Goal: Task Accomplishment & Management: Manage account settings

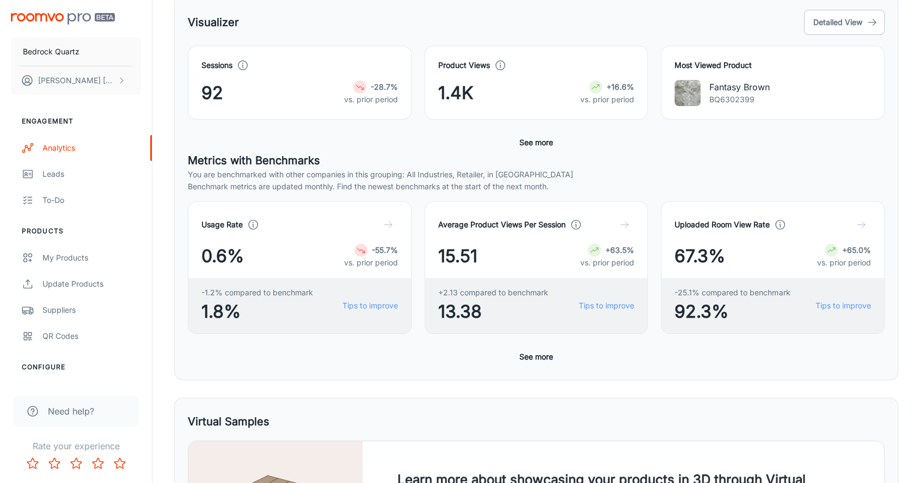
scroll to position [181, 0]
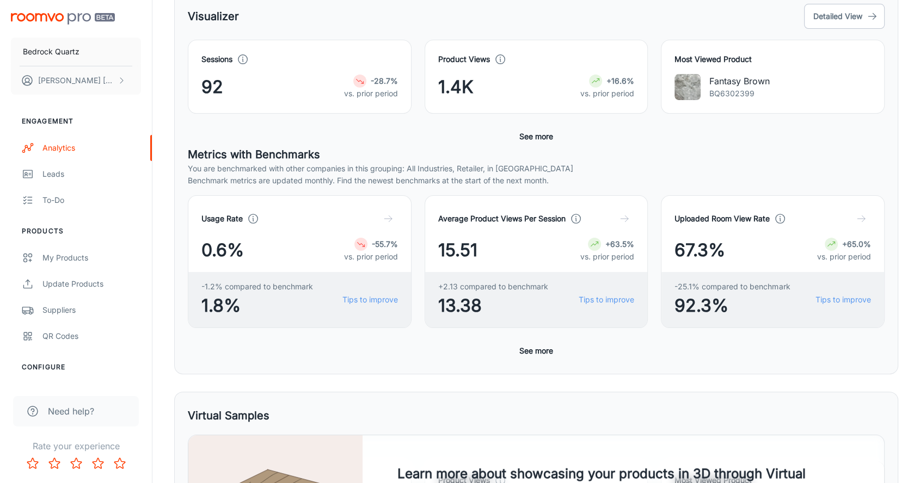
click at [651, 206] on div "Uploaded Room View Rate 67.3% +65.0% vs. prior period -25.1% compared to benchm…" at bounding box center [766, 255] width 237 height 146
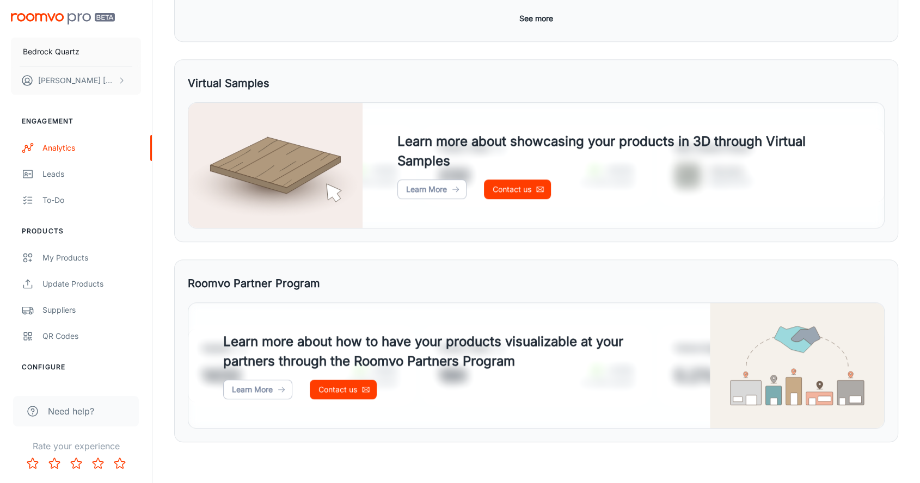
scroll to position [515, 0]
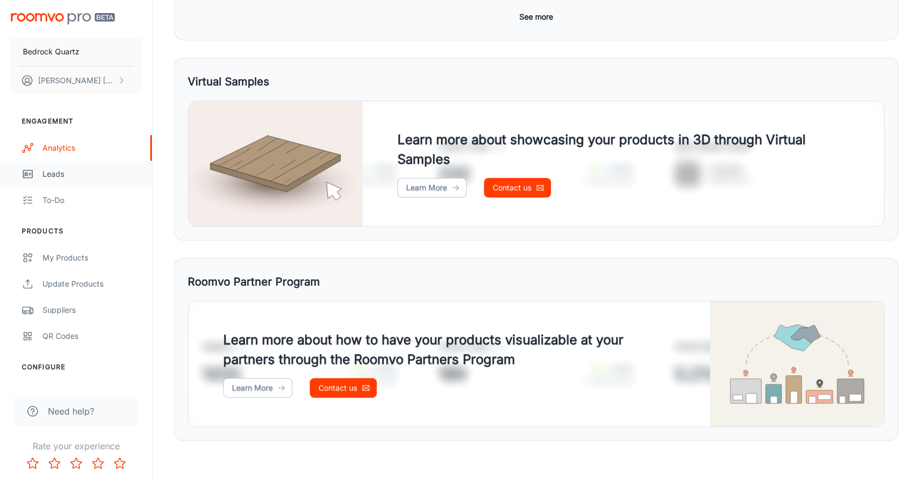
click at [50, 167] on link "Leads" at bounding box center [76, 174] width 152 height 26
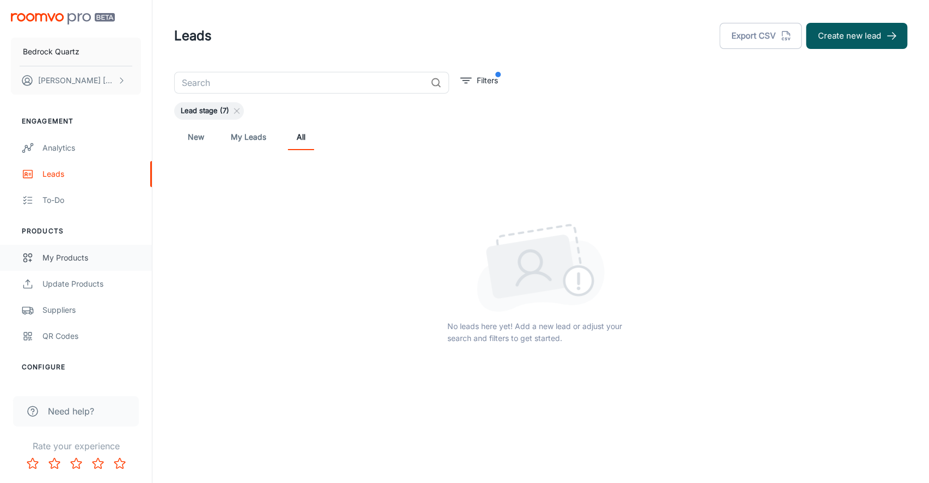
click at [72, 257] on div "My Products" at bounding box center [91, 258] width 99 height 12
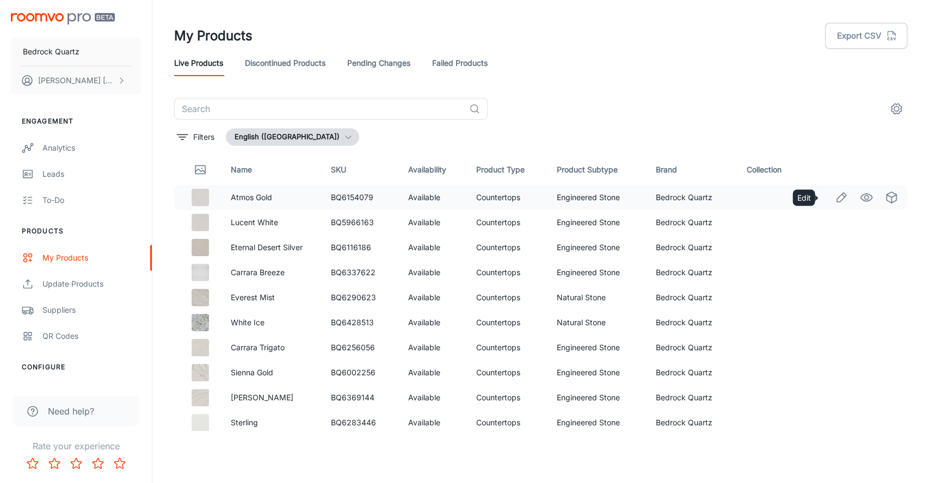
click at [835, 200] on icon "Edit" at bounding box center [841, 197] width 13 height 13
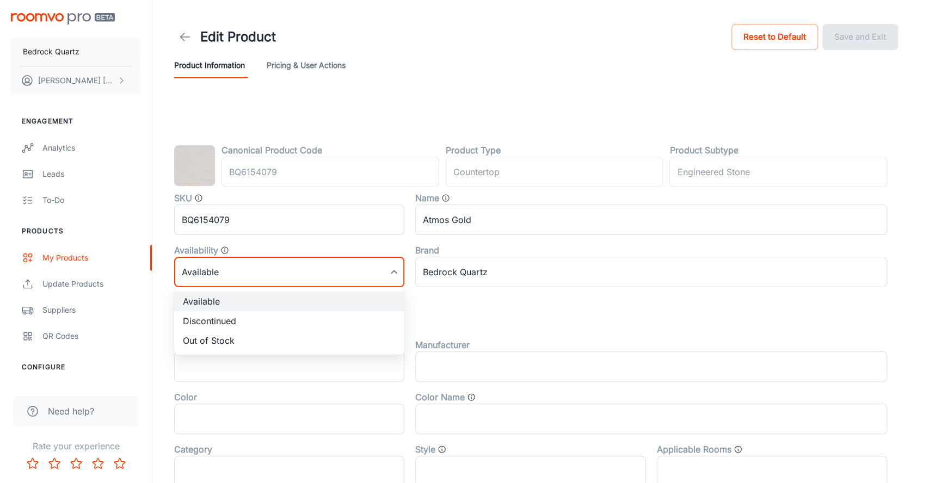
click at [395, 273] on body "Bedrock Quartz [PERSON_NAME] Engagement Analytics Leads To-do Products My Produ…" at bounding box center [464, 241] width 929 height 483
click at [432, 94] on div at bounding box center [464, 241] width 929 height 483
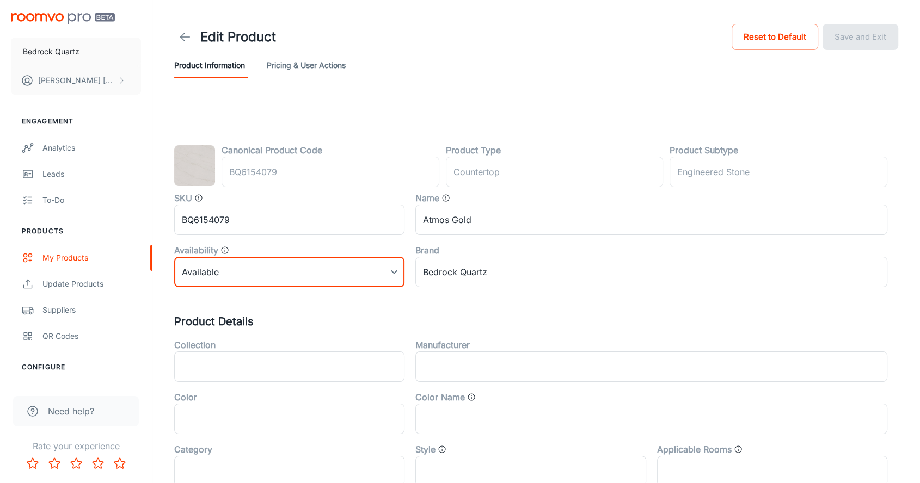
click at [314, 64] on button "Pricing & User Actions" at bounding box center [306, 65] width 79 height 26
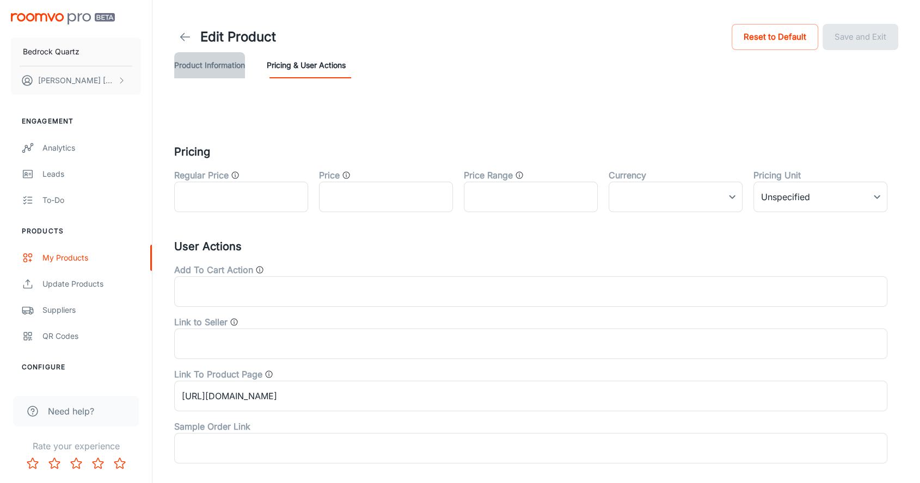
click at [216, 66] on button "Product Information" at bounding box center [209, 65] width 71 height 26
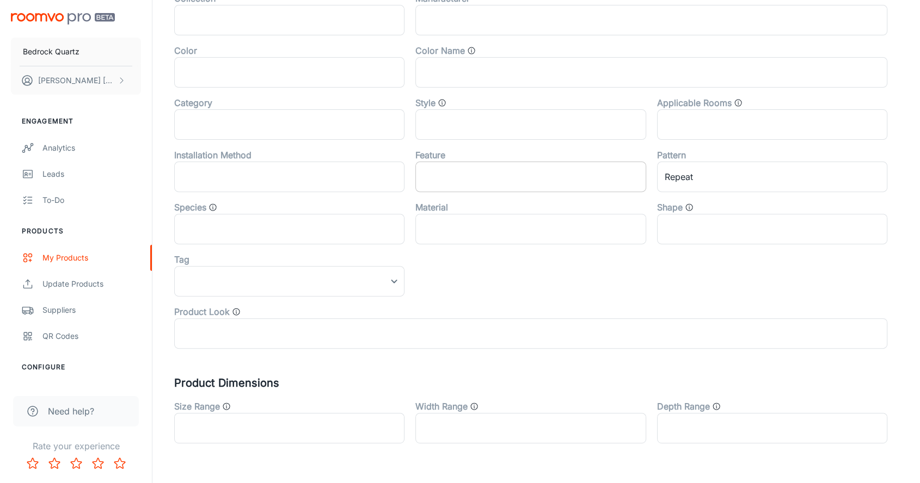
scroll to position [377, 0]
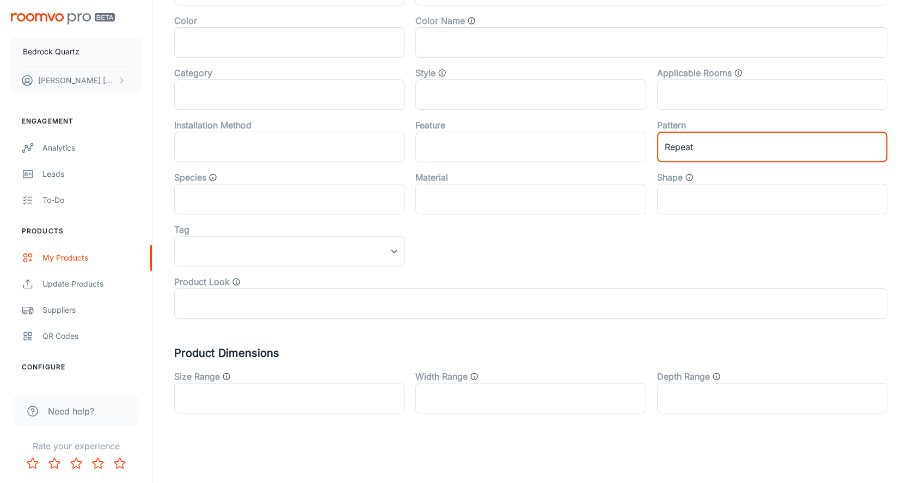
click at [745, 147] on input "Repeat" at bounding box center [772, 147] width 230 height 30
click at [402, 16] on div "Color" at bounding box center [289, 20] width 230 height 13
